Goal: Task Accomplishment & Management: Use online tool/utility

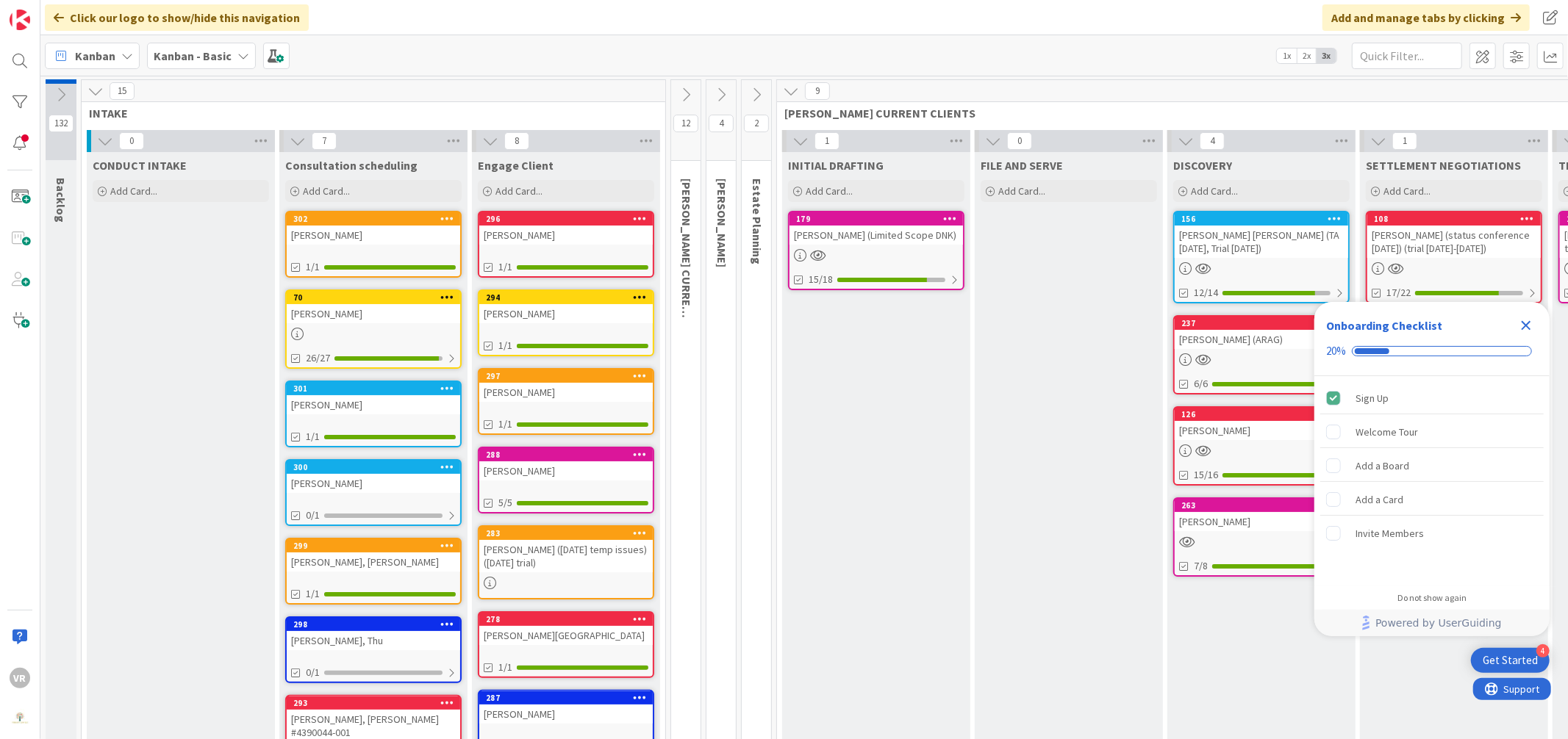
click at [1529, 324] on icon "Close Checklist" at bounding box center [1525, 325] width 18 height 18
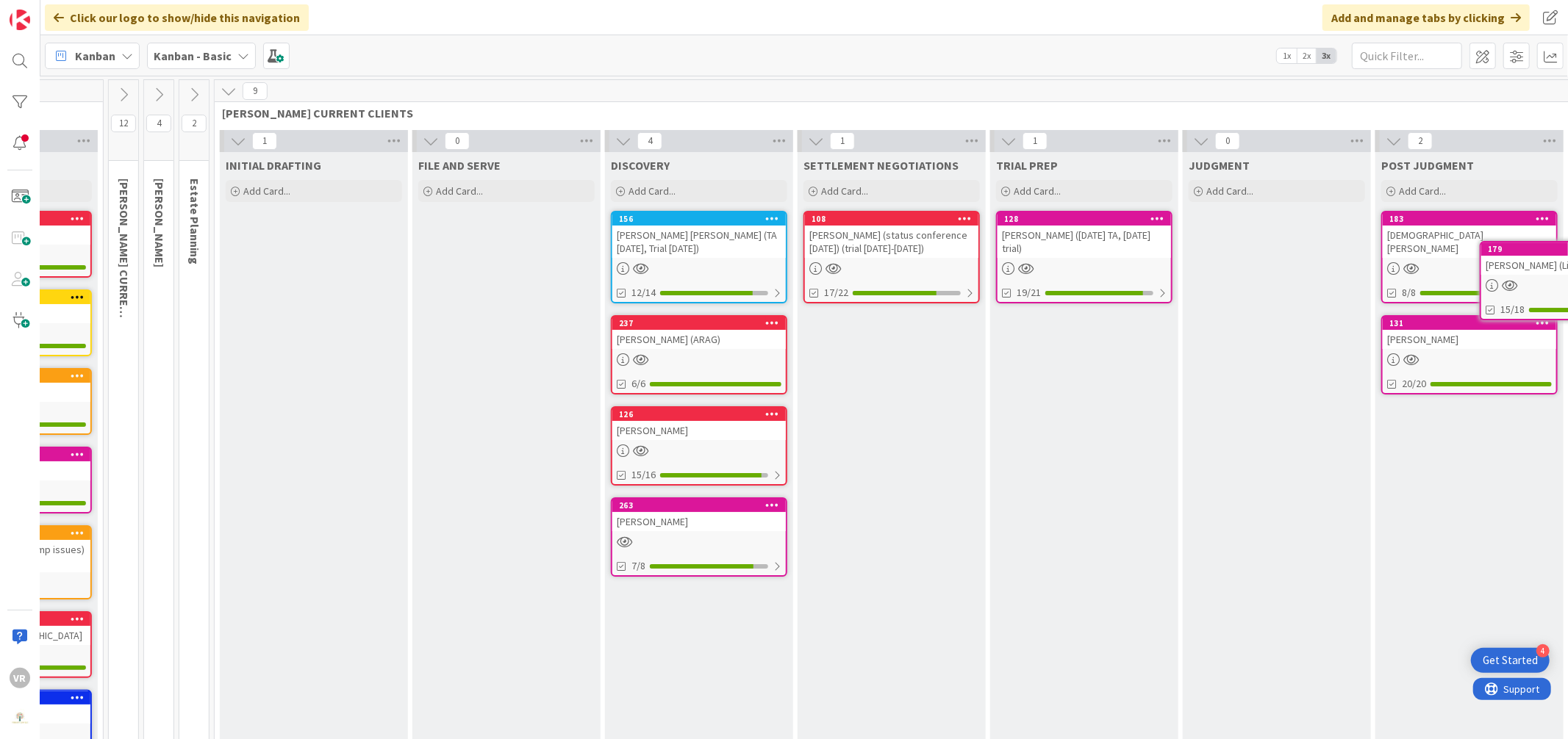
scroll to position [0, 765]
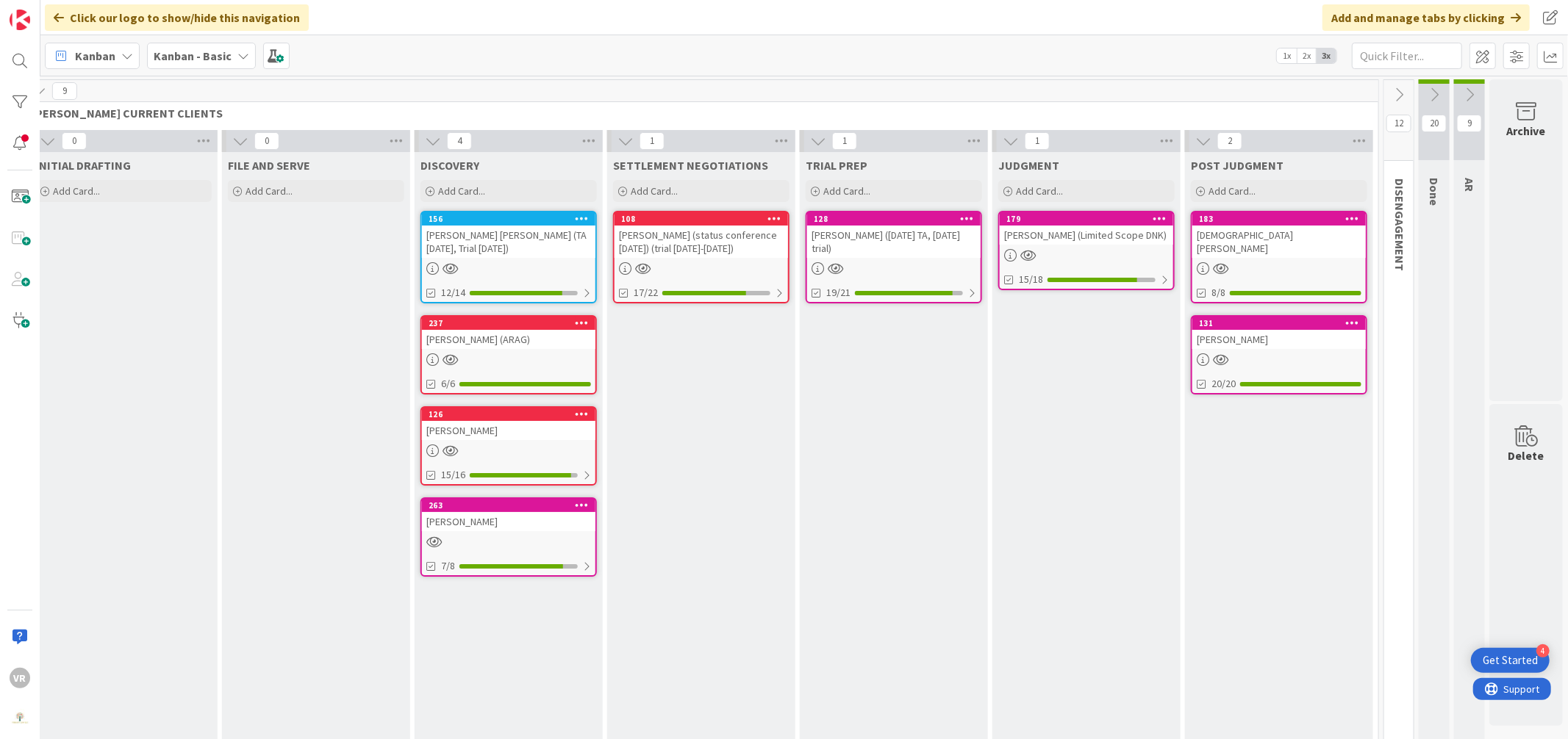
click at [1391, 87] on icon at bounding box center [1399, 94] width 16 height 16
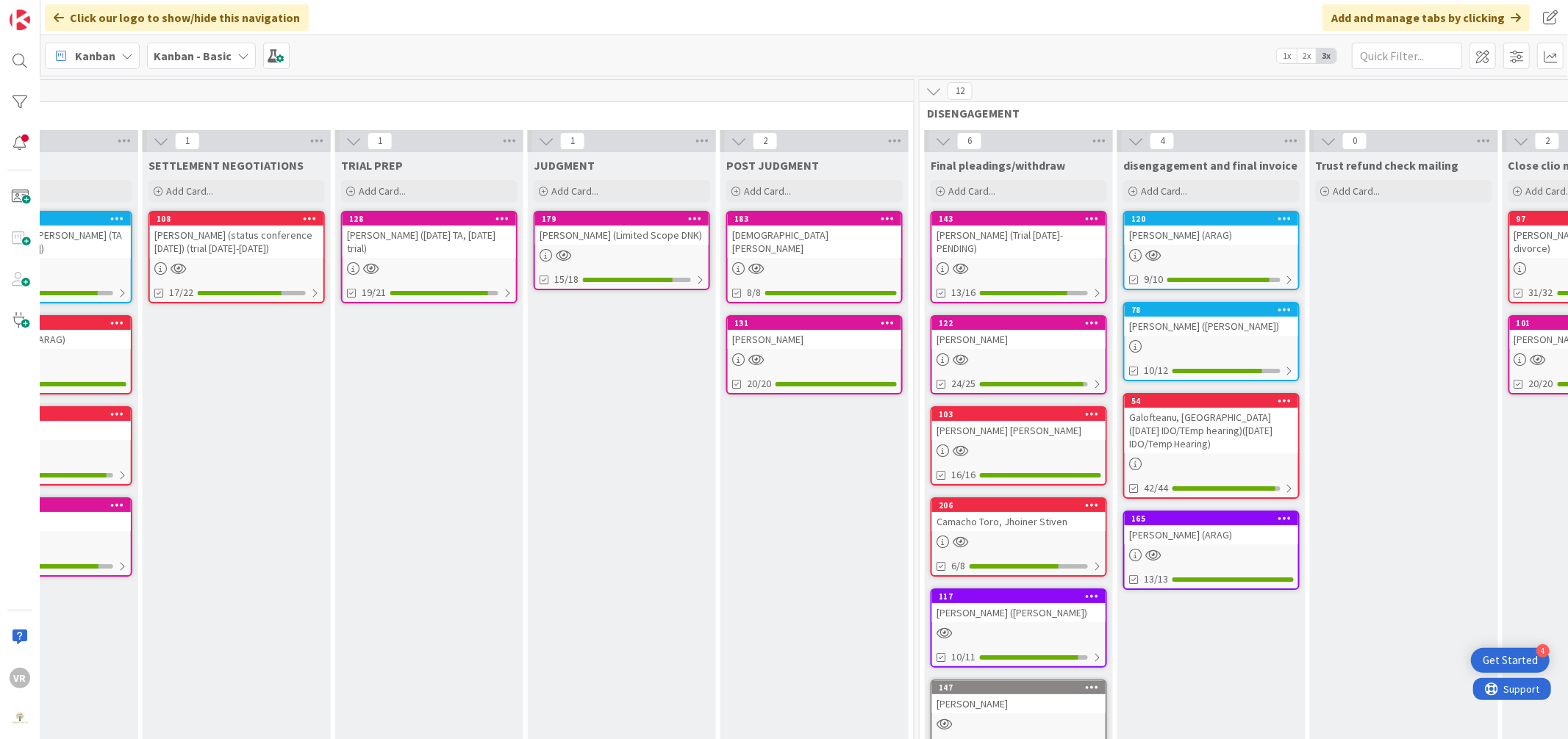
scroll to position [0, 1219]
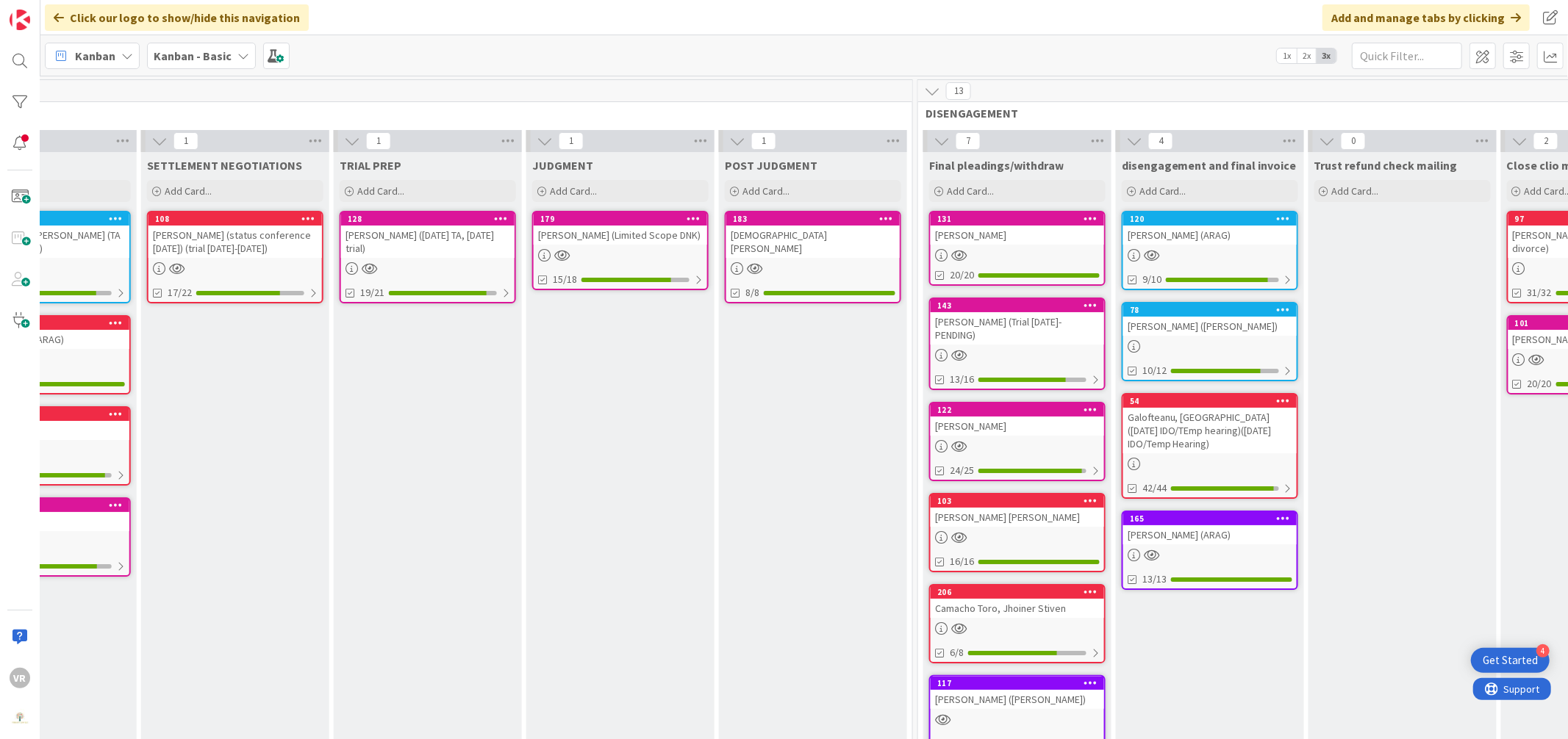
click at [998, 239] on div "[PERSON_NAME]" at bounding box center [1017, 235] width 173 height 19
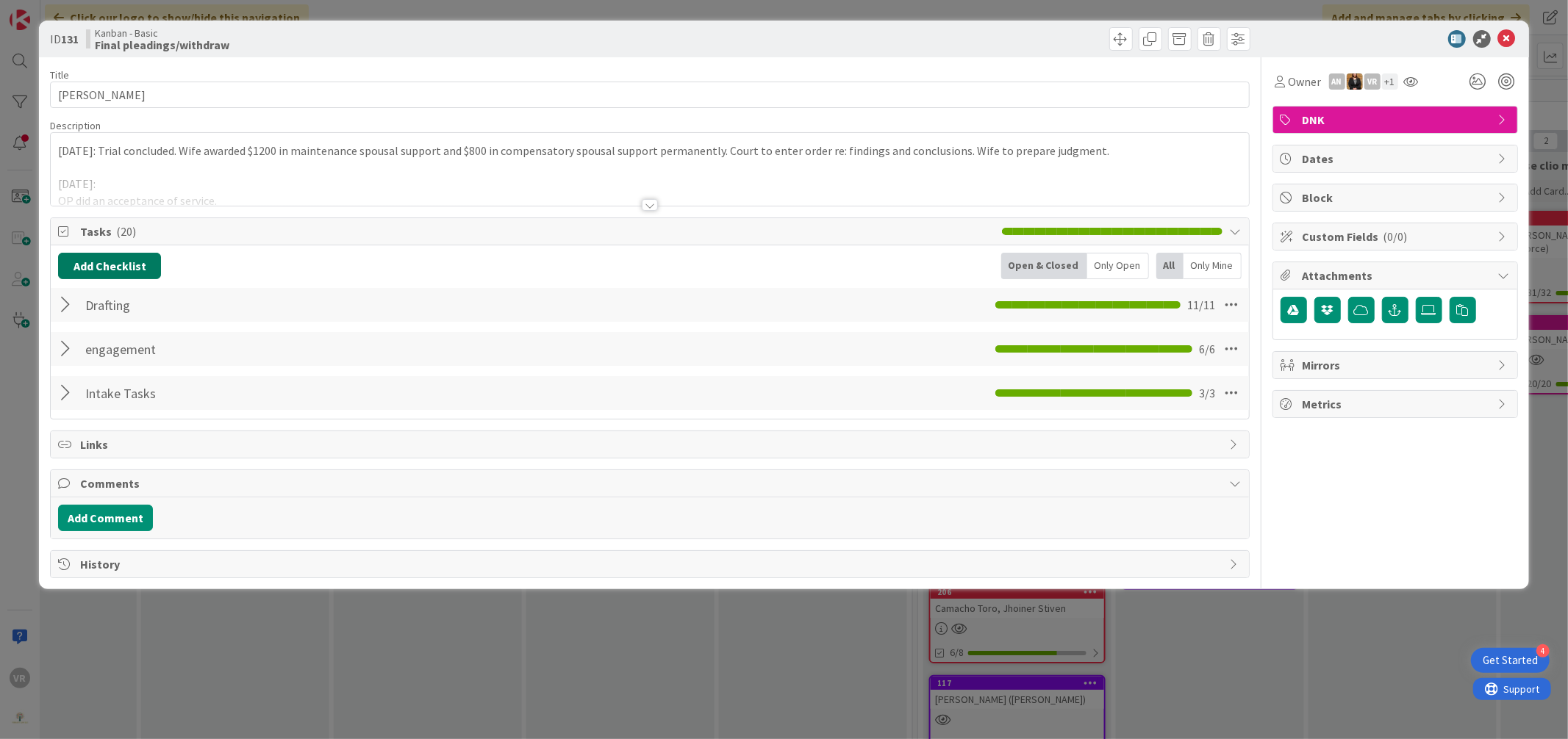
click at [134, 275] on button "Add Checklist" at bounding box center [109, 266] width 103 height 26
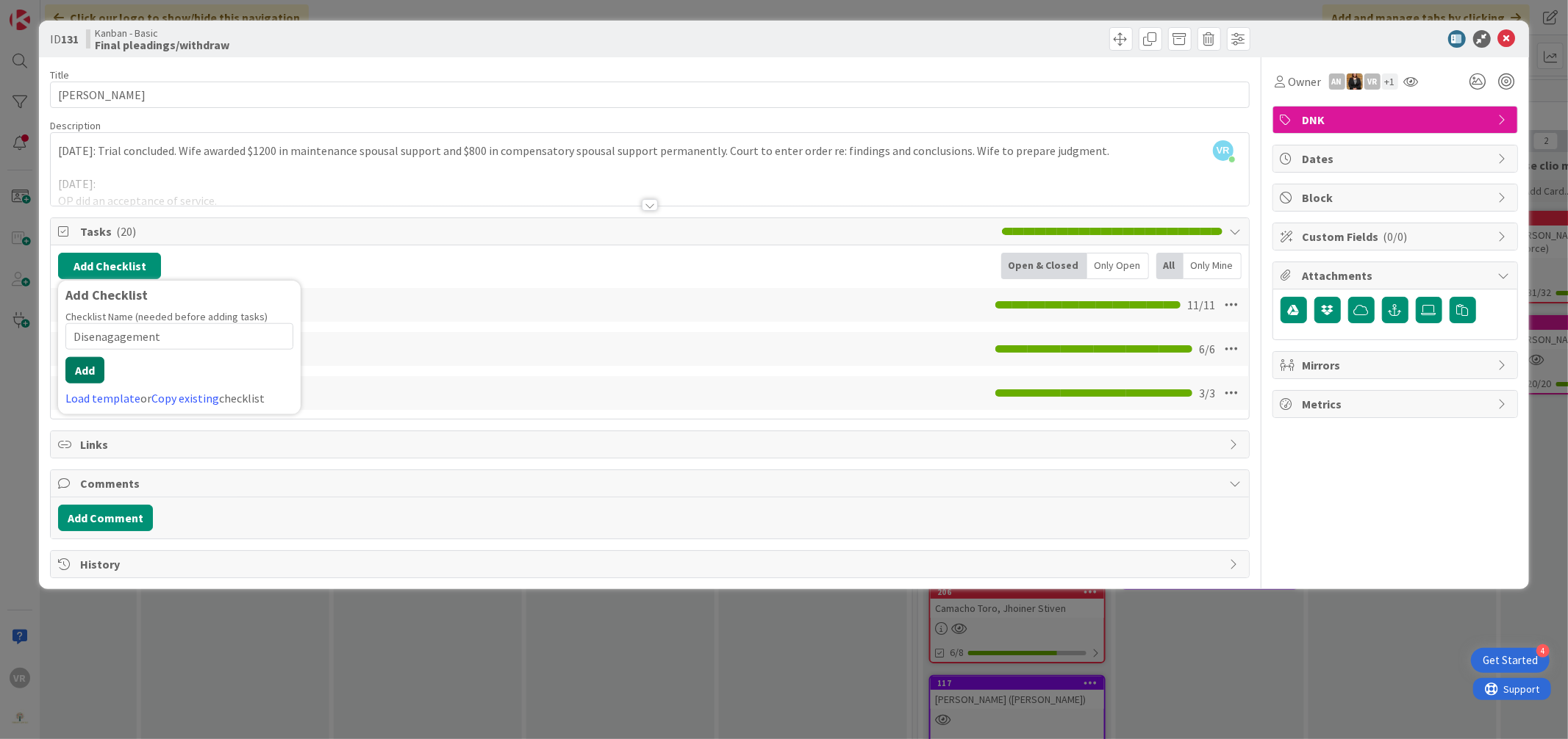
type input "Disenagagement"
click at [101, 369] on button "Add" at bounding box center [85, 370] width 39 height 26
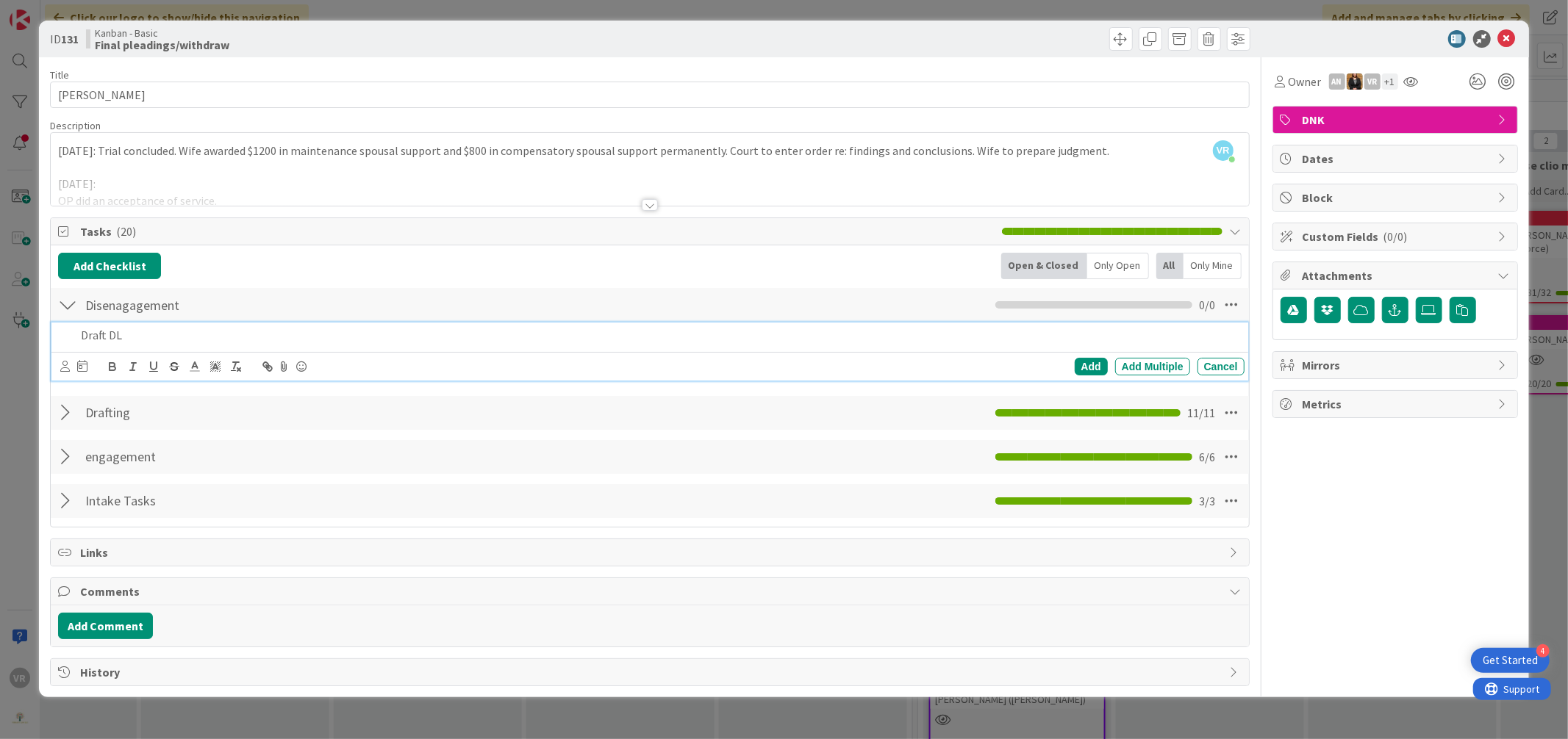
click at [70, 371] on icon at bounding box center [65, 366] width 9 height 11
click at [137, 440] on span "[PERSON_NAME]" at bounding box center [161, 431] width 97 height 22
click at [87, 365] on icon at bounding box center [86, 366] width 10 height 12
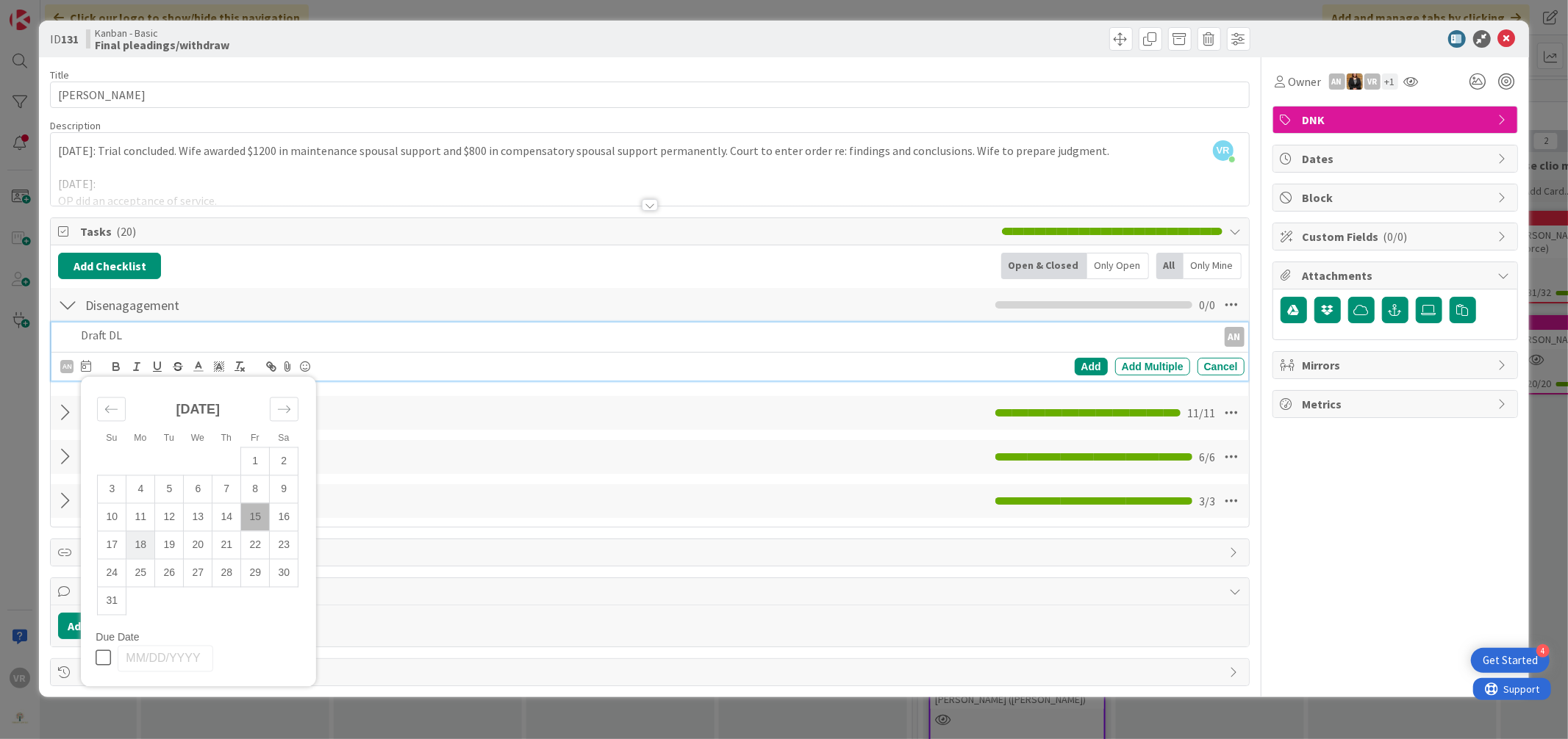
click at [141, 547] on td "18" at bounding box center [141, 545] width 29 height 28
click at [1091, 373] on div "Add" at bounding box center [1091, 366] width 33 height 18
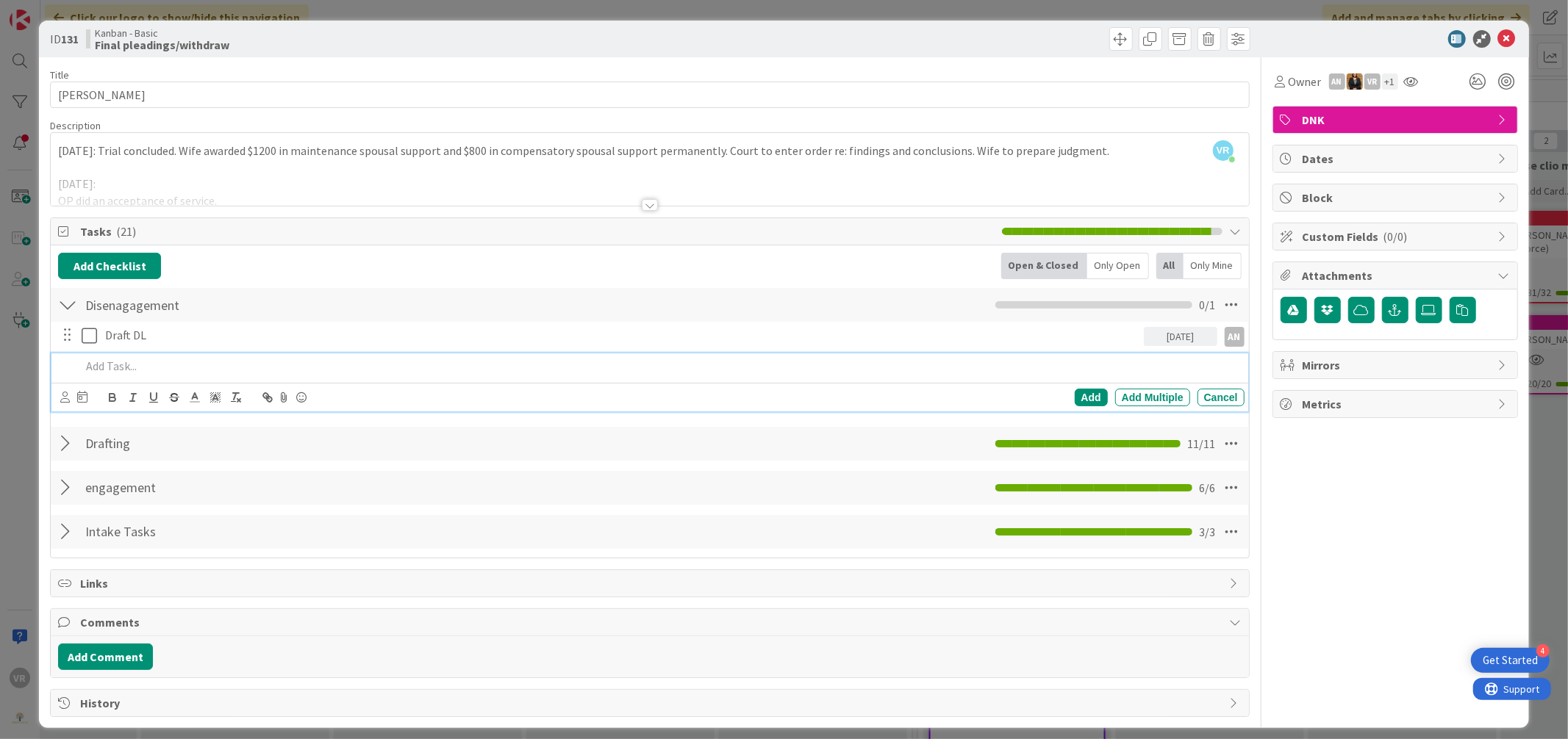
click at [111, 372] on p at bounding box center [660, 366] width 1157 height 17
click at [71, 396] on div "AN [PERSON_NAME] EH [PERSON_NAME] [PERSON_NAME] VR [PERSON_NAME] Su Mo Tu We Th…" at bounding box center [73, 397] width 27 height 18
click at [65, 397] on icon at bounding box center [65, 397] width 9 height 11
click at [141, 540] on span "[PERSON_NAME]" at bounding box center [161, 541] width 97 height 22
click at [83, 398] on icon at bounding box center [86, 397] width 10 height 12
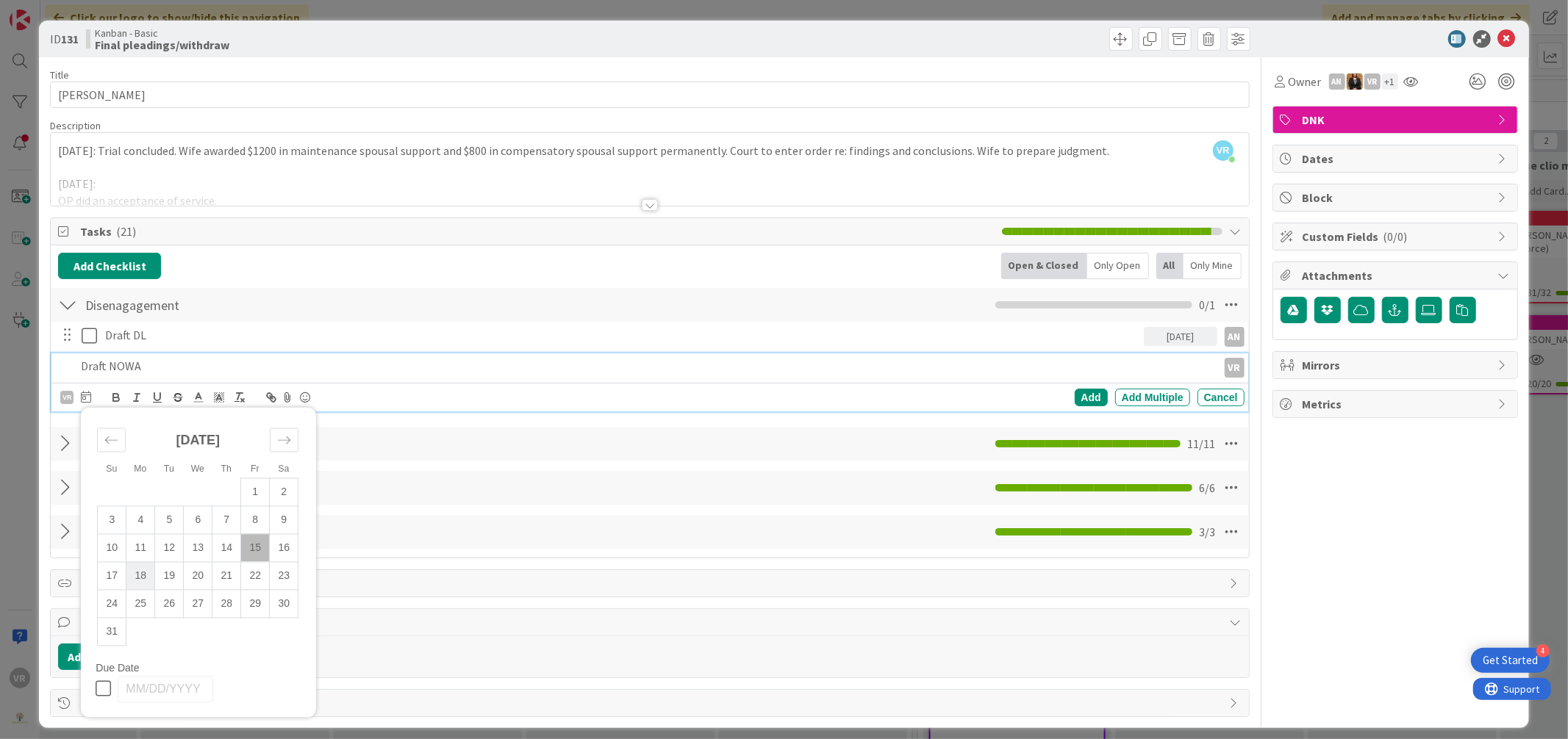
click at [136, 570] on td "18" at bounding box center [141, 576] width 29 height 28
click at [186, 370] on p "Draft NOWA" at bounding box center [609, 366] width 1056 height 17
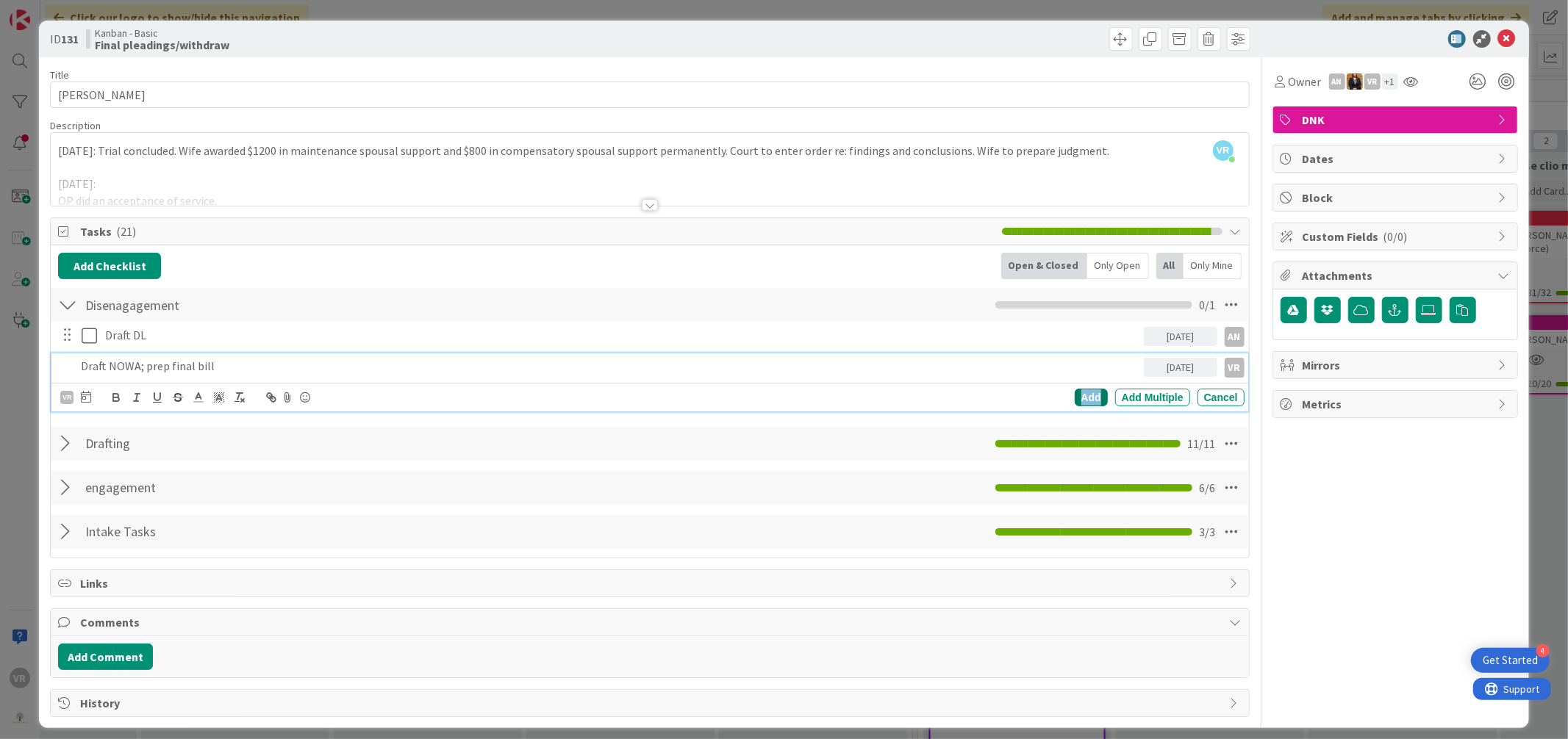
click at [1080, 398] on div "Add" at bounding box center [1091, 397] width 33 height 18
click at [26, 402] on div "ID 131 Kanban - Basic Final pleadings/withdraw Title 13 / 128 [PERSON_NAME] Des…" at bounding box center [784, 370] width 1568 height 739
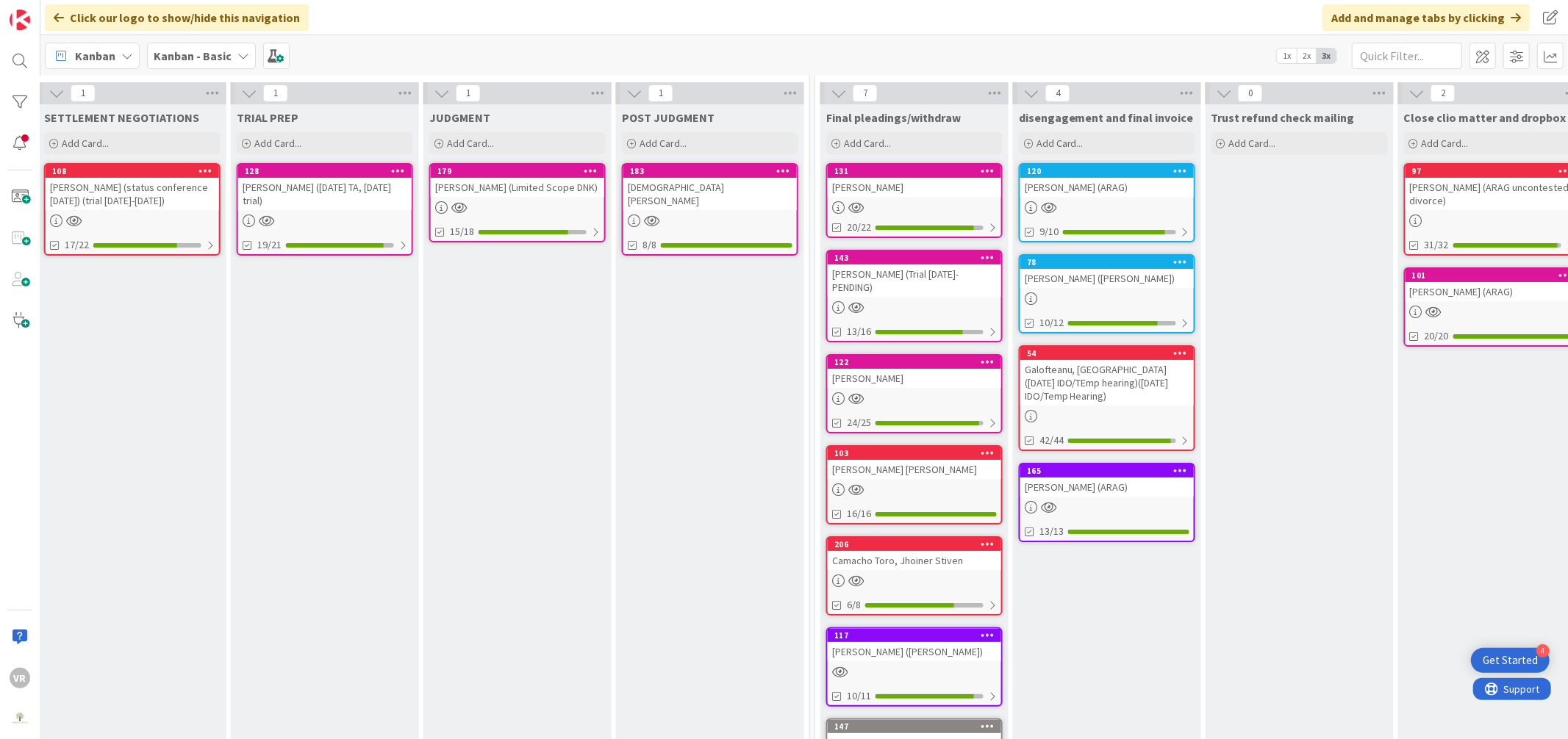
scroll to position [48, 1335]
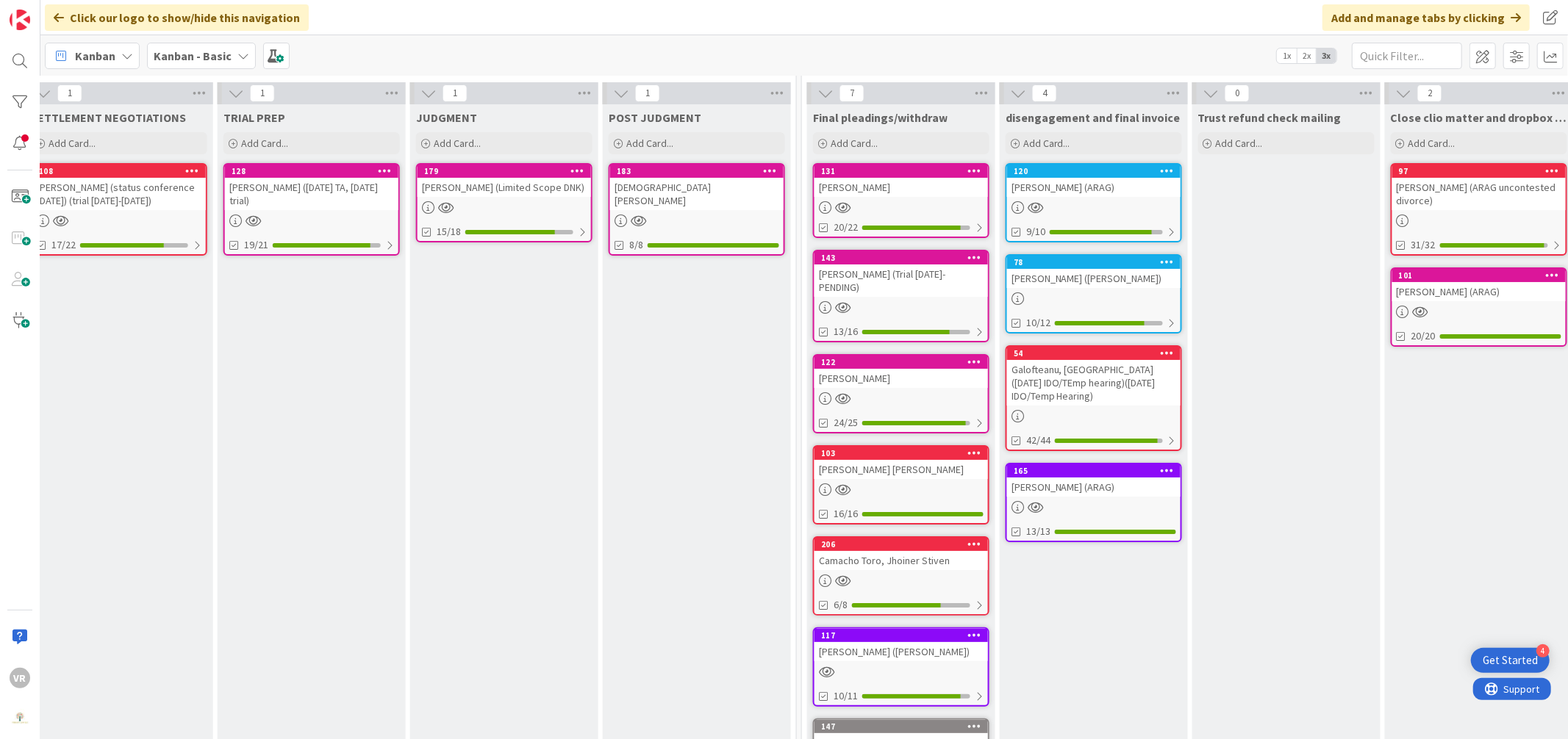
click at [493, 186] on div "[PERSON_NAME] (Limited Scope DNK)" at bounding box center [504, 187] width 173 height 19
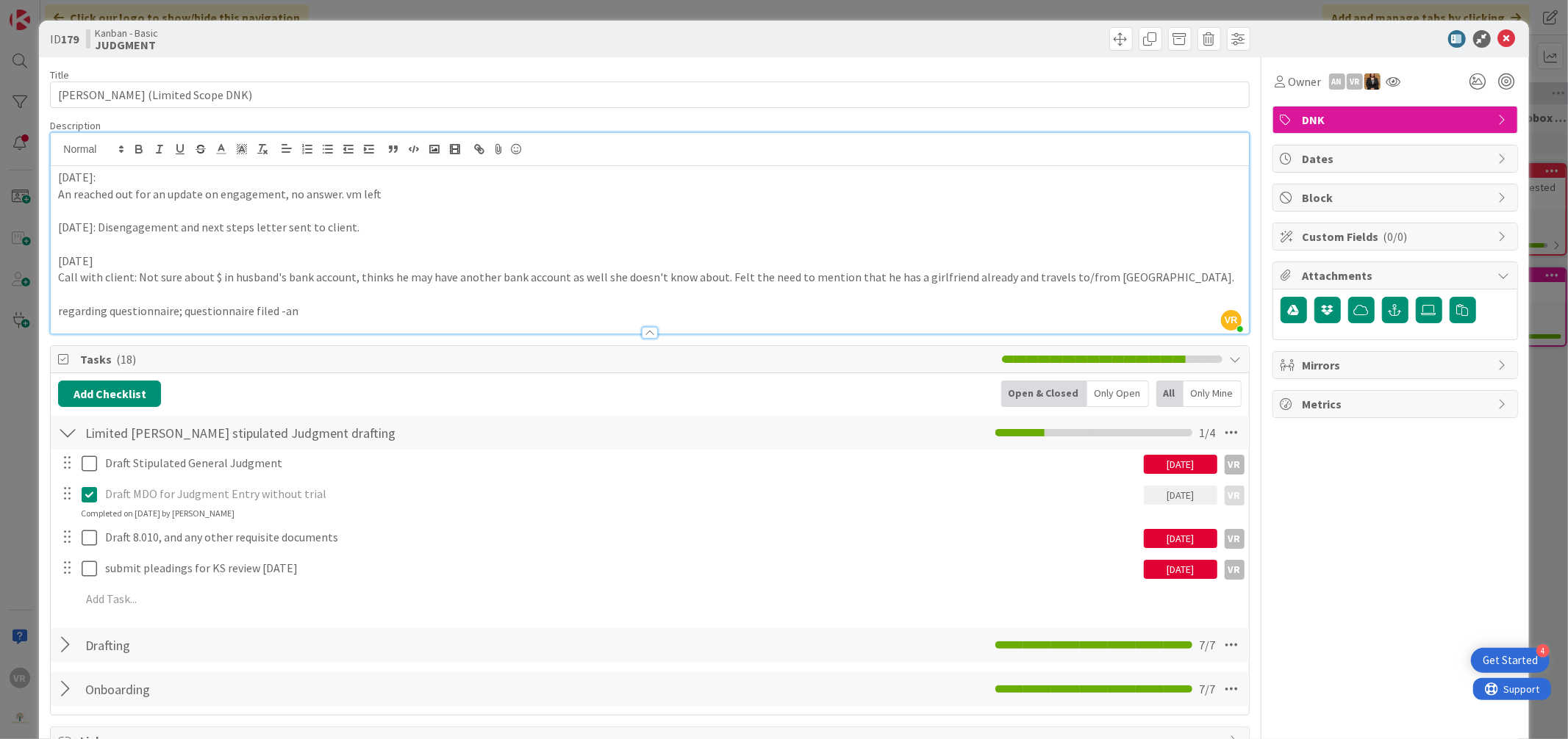
click at [54, 152] on div "VR [PERSON_NAME] just joined [DATE]: An reached out for an update on engagement…" at bounding box center [649, 233] width 1198 height 201
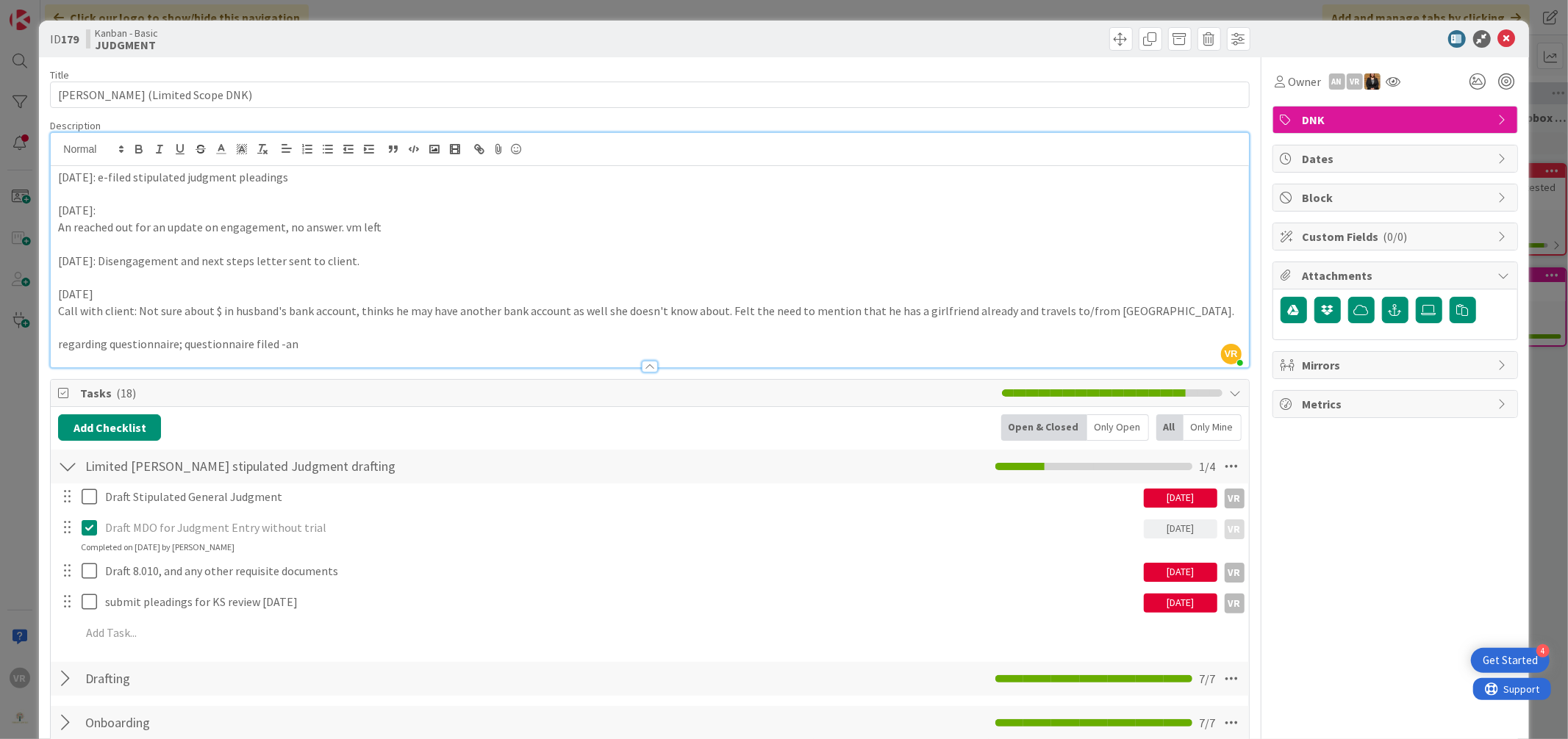
click at [14, 389] on div "ID 179 Kanban - Basic JUDGMENT Title 31 / 128 [PERSON_NAME] (Limited Scope DNK)…" at bounding box center [784, 370] width 1568 height 739
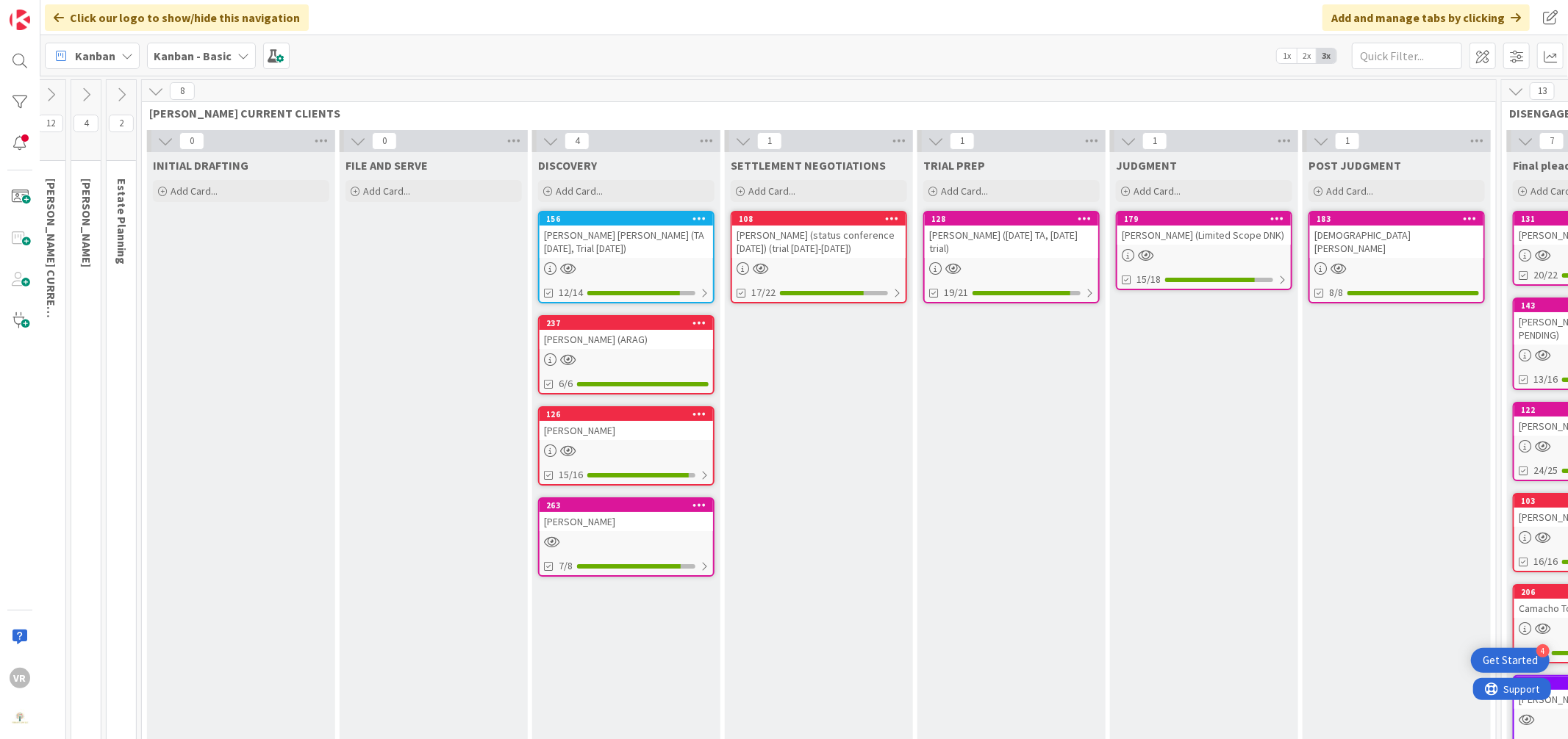
scroll to position [0, 706]
